Goal: Find specific page/section: Find specific page/section

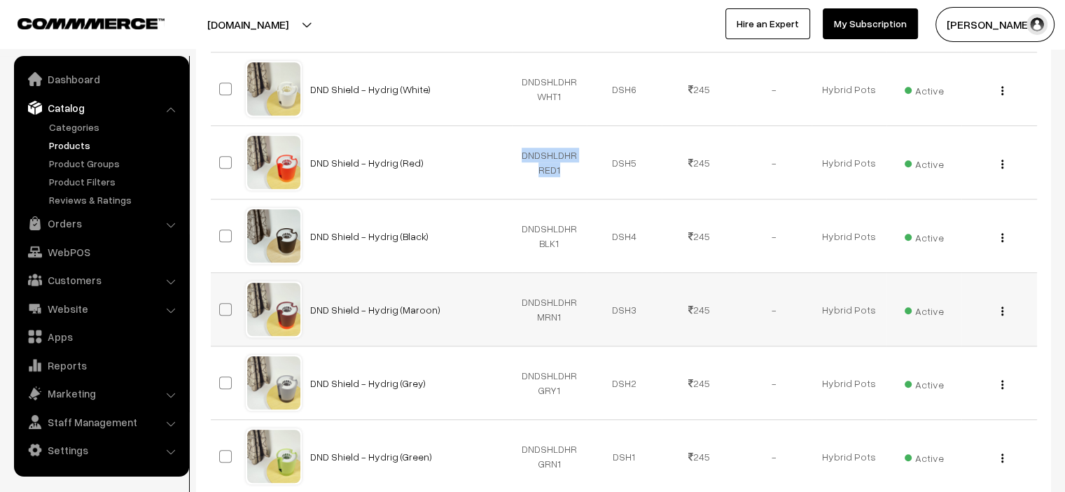
scroll to position [939, 0]
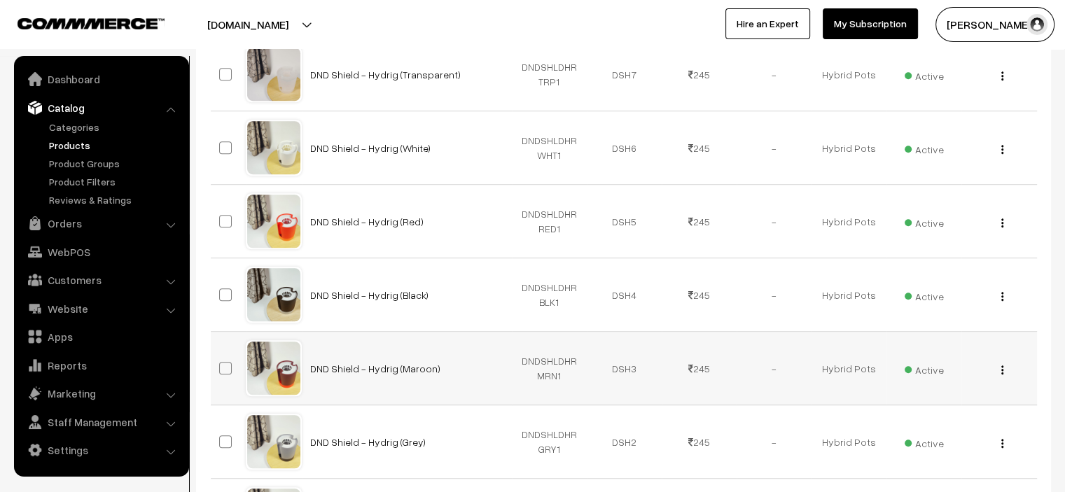
click at [527, 359] on td "DNDSHLDHRMRN1" at bounding box center [549, 369] width 75 height 74
drag, startPoint x: 527, startPoint y: 359, endPoint x: 543, endPoint y: 363, distance: 16.5
click at [543, 363] on td "DNDSHLDHRMRN1" at bounding box center [549, 369] width 75 height 74
copy td "DNDSHLDHRMRN1"
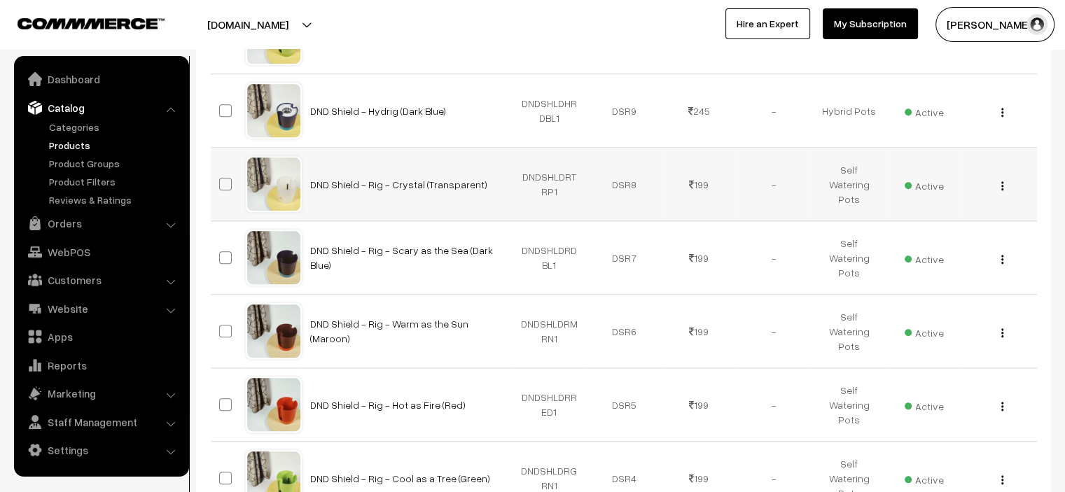
scroll to position [1471, 0]
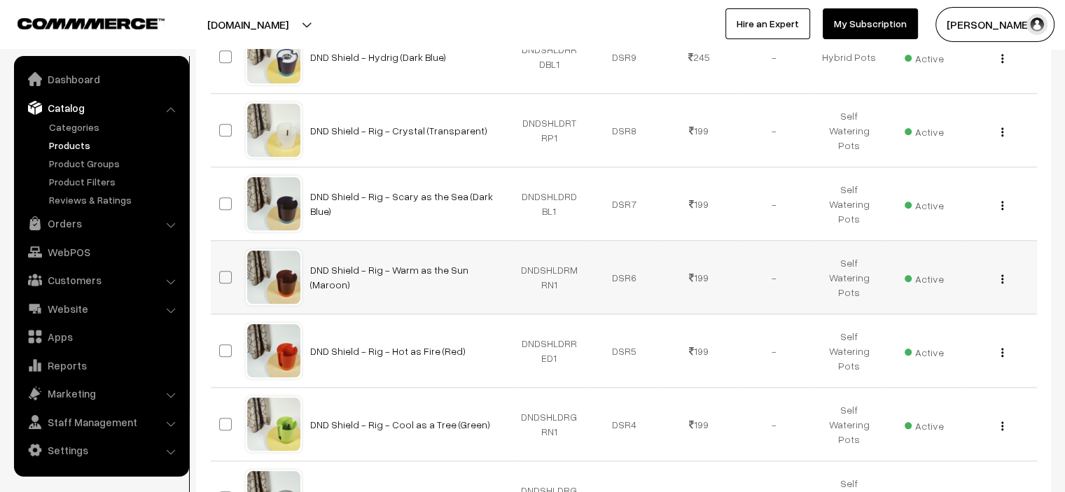
drag, startPoint x: 499, startPoint y: 277, endPoint x: 387, endPoint y: 280, distance: 112.1
click at [387, 280] on td "DND Shield - Rig - Warm as the Sun (Maroon)" at bounding box center [407, 278] width 210 height 74
copy link "Warm as the Sun (Maroon)"
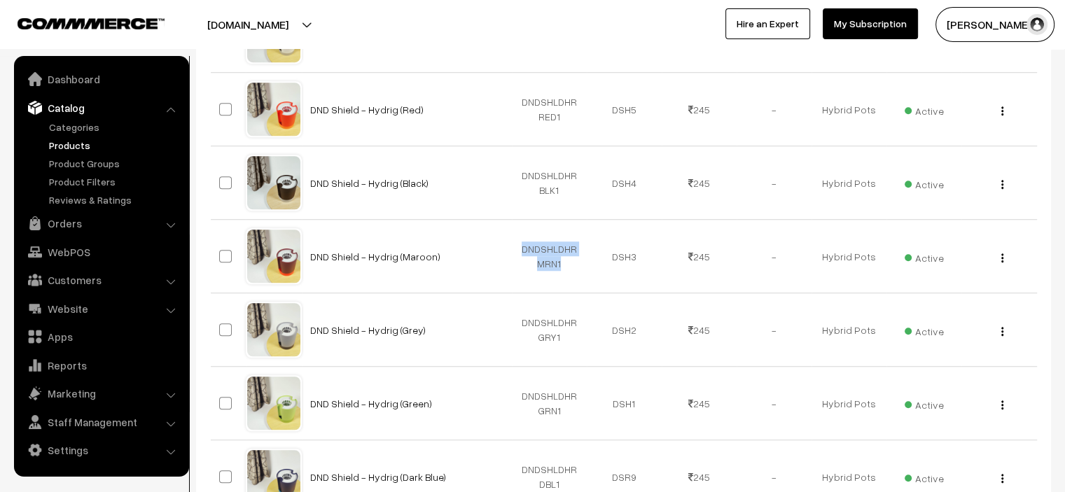
scroll to position [1051, 0]
drag, startPoint x: 525, startPoint y: 245, endPoint x: 565, endPoint y: 260, distance: 42.6
click at [565, 260] on td "DNDSHLDHRMRN1" at bounding box center [549, 257] width 75 height 74
copy td "DNDSHLDHRMRN1"
